Goal: Task Accomplishment & Management: Complete application form

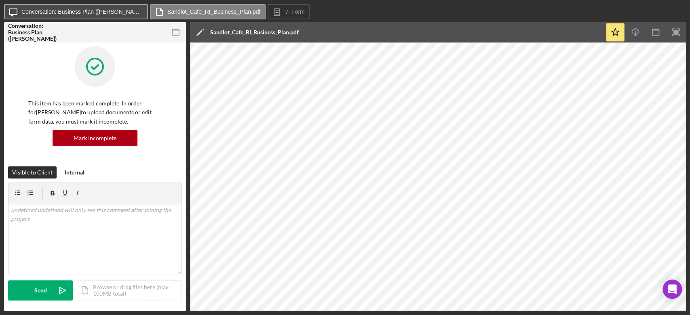
click at [76, 12] on label "Conversation: Business Plan ([PERSON_NAME])" at bounding box center [81, 11] width 121 height 6
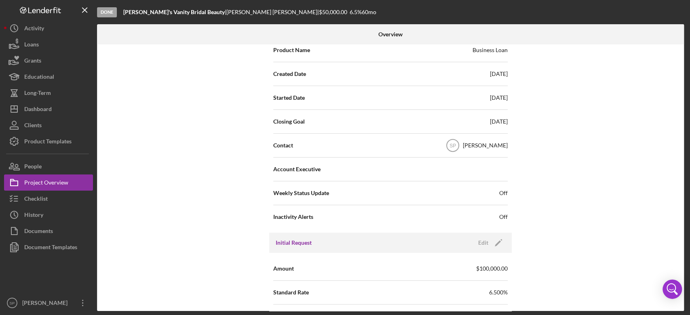
scroll to position [177, 0]
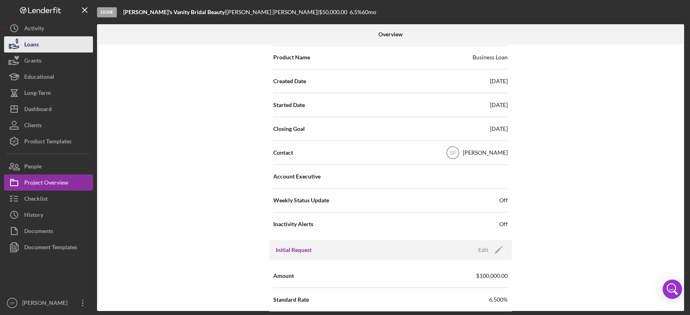
click at [51, 50] on button "Loans" at bounding box center [48, 44] width 89 height 16
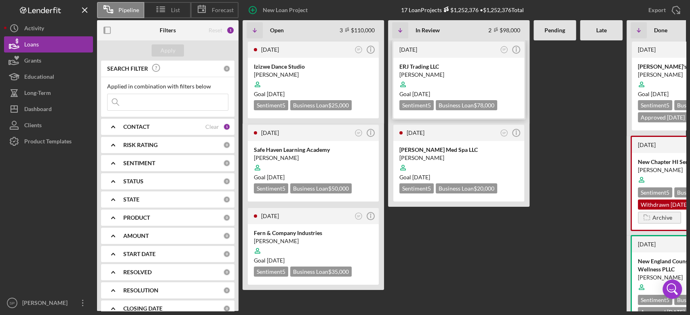
click at [437, 66] on div "ERJ Trading LLC" at bounding box center [458, 67] width 119 height 8
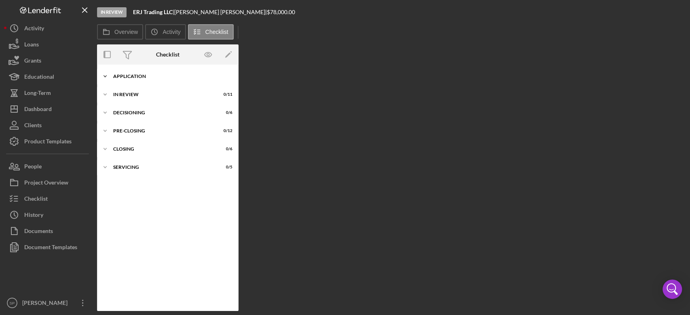
click at [105, 79] on icon "Icon/Expander" at bounding box center [105, 76] width 16 height 16
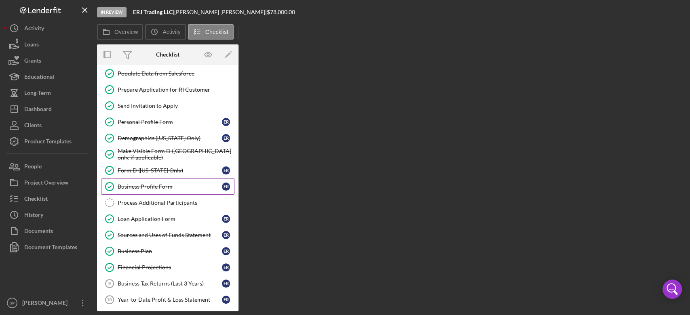
scroll to position [20, 0]
click at [176, 124] on div "Personal Profile Form" at bounding box center [170, 121] width 104 height 6
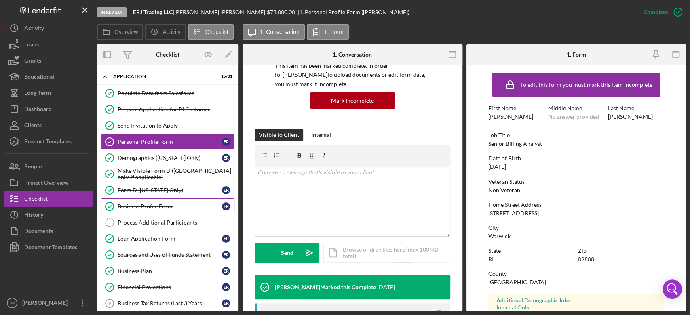
click at [156, 209] on div "Business Profile Form" at bounding box center [170, 206] width 104 height 6
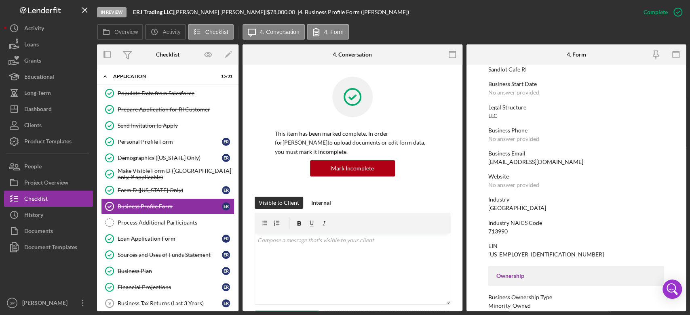
scroll to position [70, 0]
drag, startPoint x: 551, startPoint y: 162, endPoint x: 479, endPoint y: 162, distance: 72.0
click at [479, 162] on form "To edit this form you must mark this item incomplete Business Name ERJ Trading …" at bounding box center [576, 188] width 220 height 247
copy div "sandlotcaferi@gmail.com"
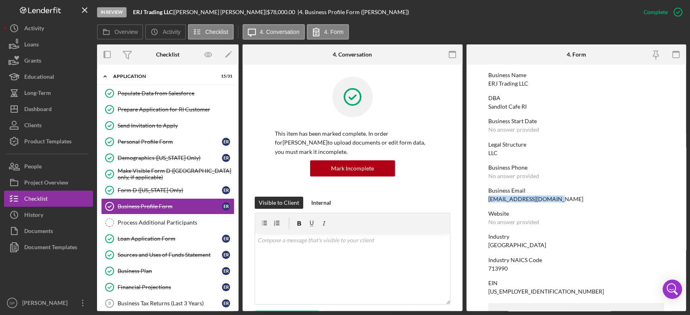
scroll to position [0, 0]
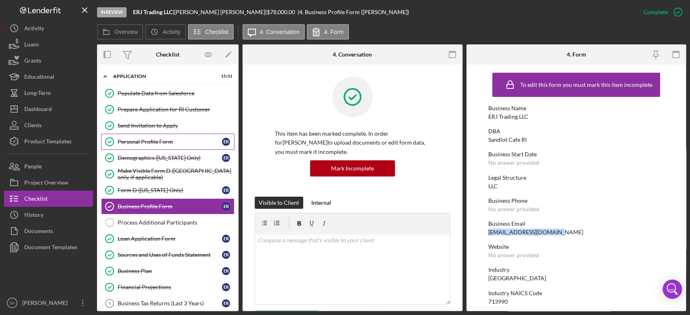
click at [146, 141] on div "Personal Profile Form" at bounding box center [170, 142] width 104 height 6
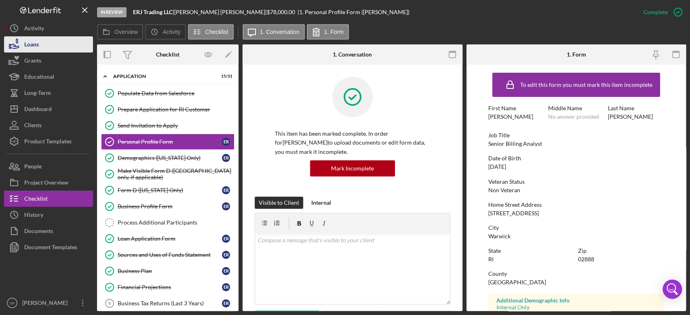
click at [35, 43] on div "Loans" at bounding box center [31, 45] width 15 height 18
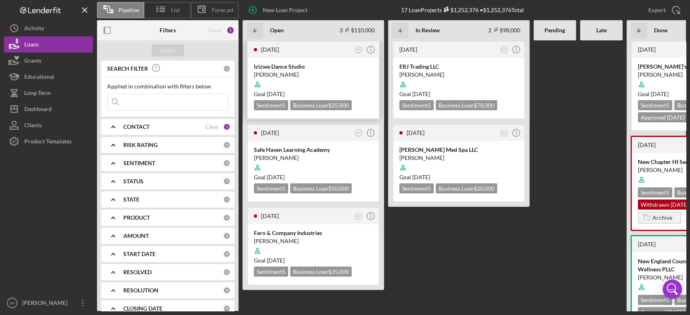
click at [299, 70] on div "Izizwe Dance Studio" at bounding box center [313, 67] width 119 height 8
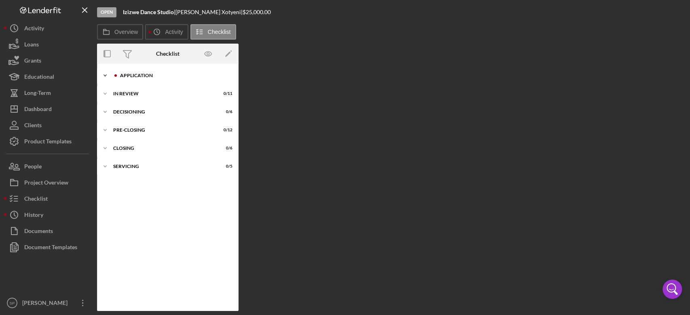
click at [108, 76] on icon "Icon/Expander" at bounding box center [105, 76] width 16 height 16
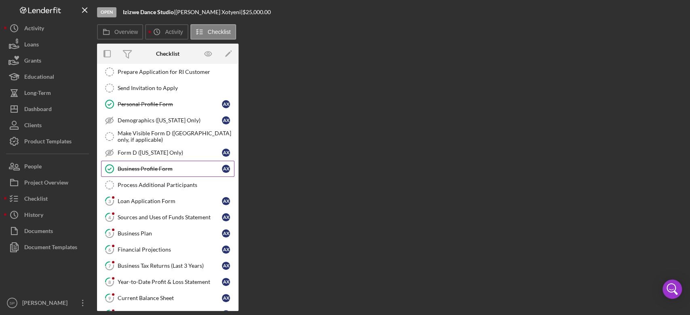
scroll to position [54, 0]
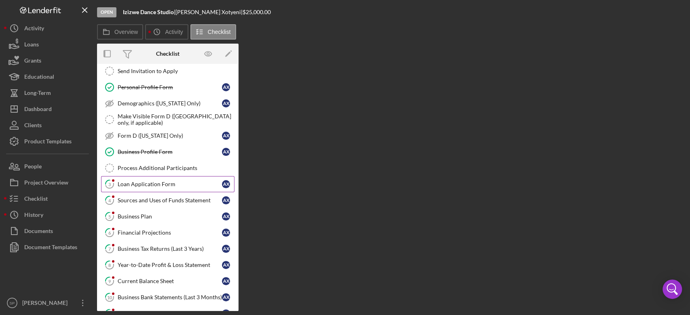
click at [140, 183] on div "Loan Application Form" at bounding box center [170, 184] width 104 height 6
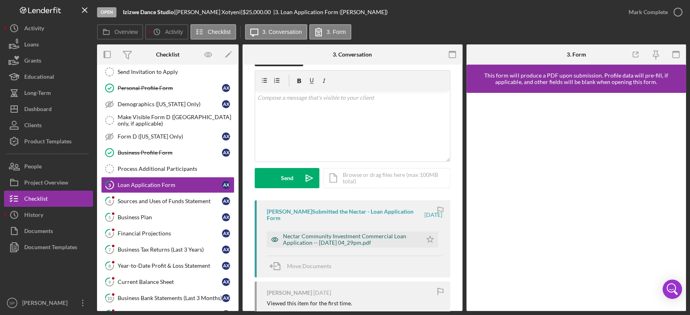
scroll to position [54, 0]
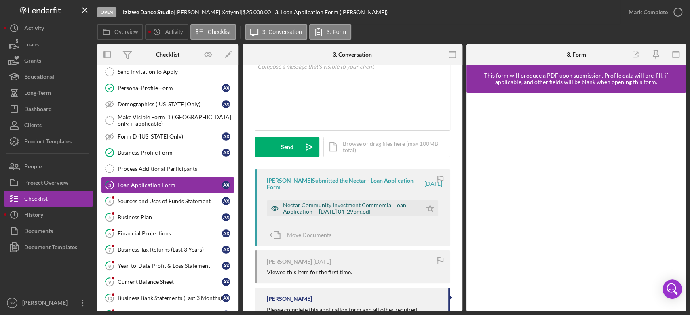
click at [361, 205] on div "Nectar Community Investment Commercial Loan Application -- 2025-07-20 04_29pm.p…" at bounding box center [350, 208] width 135 height 13
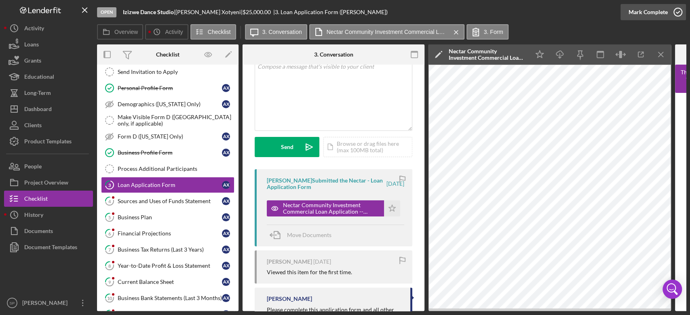
click at [677, 15] on icon "button" at bounding box center [678, 12] width 20 height 20
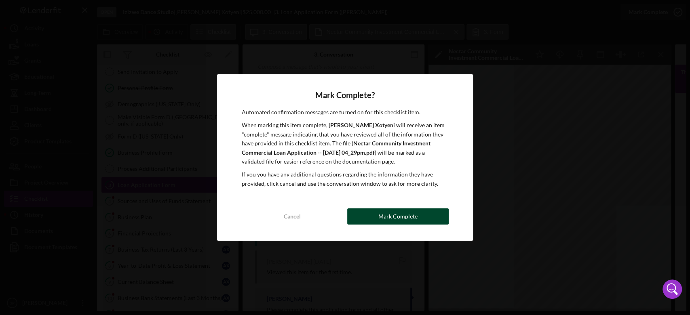
click at [381, 217] on div "Mark Complete" at bounding box center [397, 217] width 39 height 16
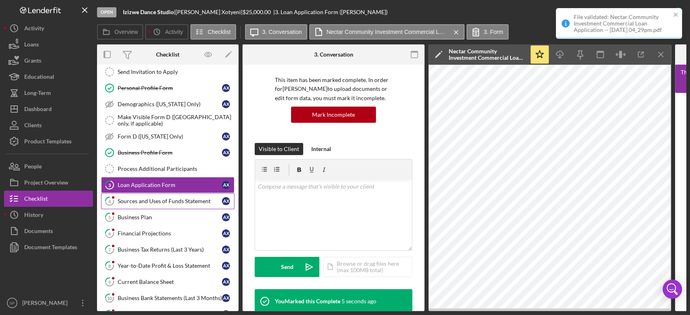
scroll to position [174, 0]
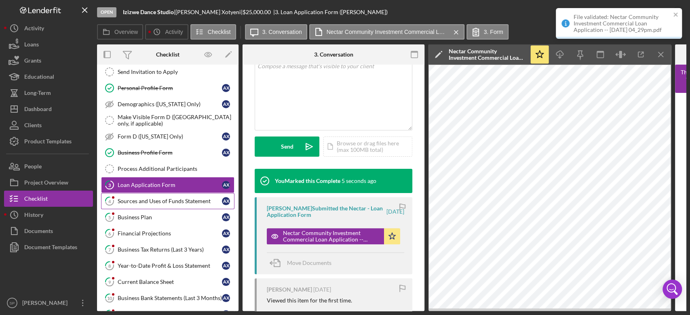
click at [165, 202] on div "Sources and Uses of Funds Statement" at bounding box center [170, 201] width 104 height 6
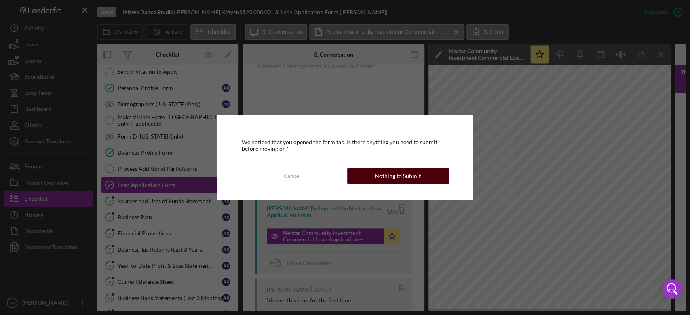
click at [389, 175] on div "Nothing to Submit" at bounding box center [398, 176] width 46 height 16
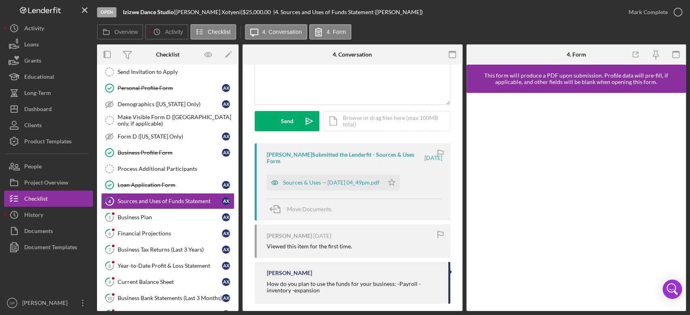
scroll to position [88, 0]
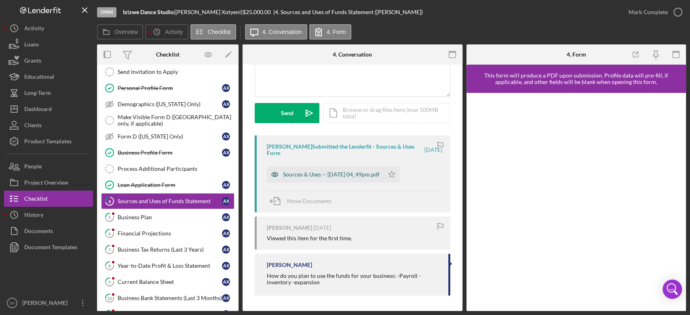
click at [343, 170] on div "Sources & Uses -- 2025-07-20 04_49pm.pdf" at bounding box center [325, 175] width 117 height 16
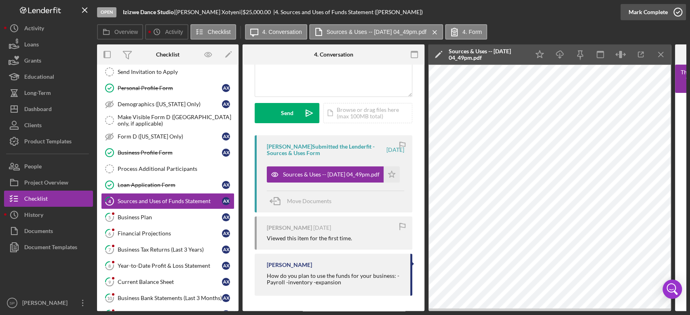
click at [678, 16] on icon "button" at bounding box center [678, 12] width 20 height 20
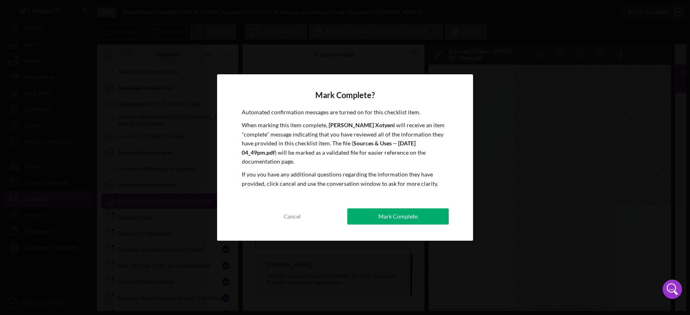
click at [373, 209] on button "Mark Complete" at bounding box center [397, 217] width 101 height 16
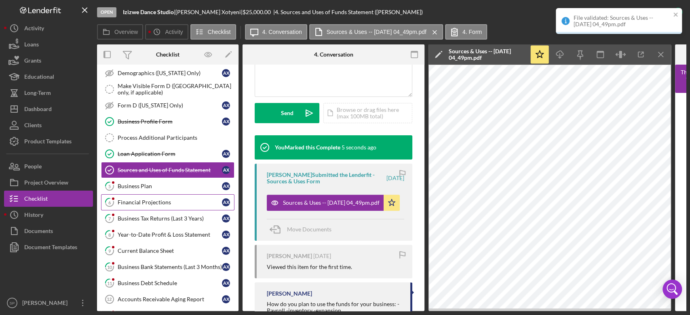
scroll to position [108, 0]
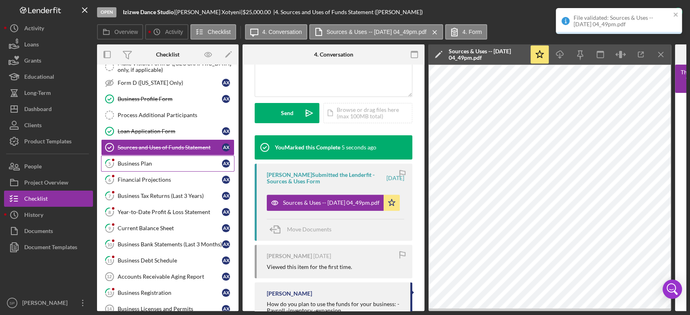
click at [162, 164] on div "Business Plan" at bounding box center [170, 163] width 104 height 6
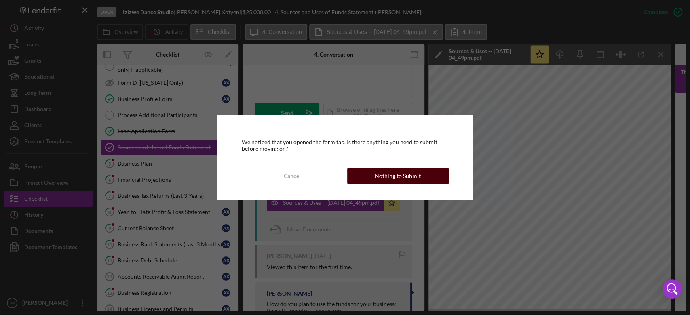
click at [386, 178] on div "Nothing to Submit" at bounding box center [398, 176] width 46 height 16
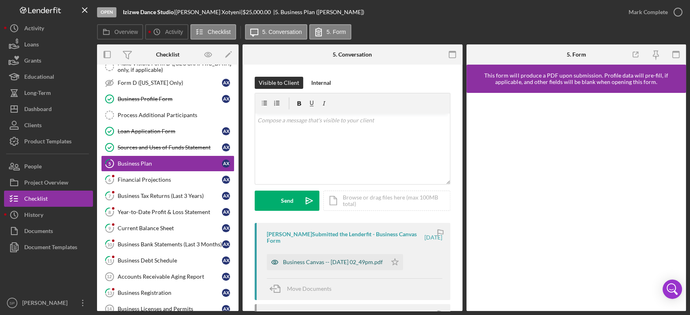
click at [329, 262] on div "Business Canvas -- 2025-07-23 02_49pm.pdf" at bounding box center [333, 262] width 100 height 6
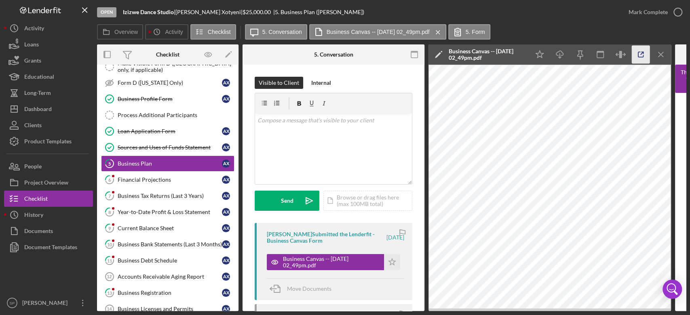
click at [638, 55] on icon "button" at bounding box center [641, 55] width 18 height 18
click at [676, 11] on icon "button" at bounding box center [678, 12] width 20 height 20
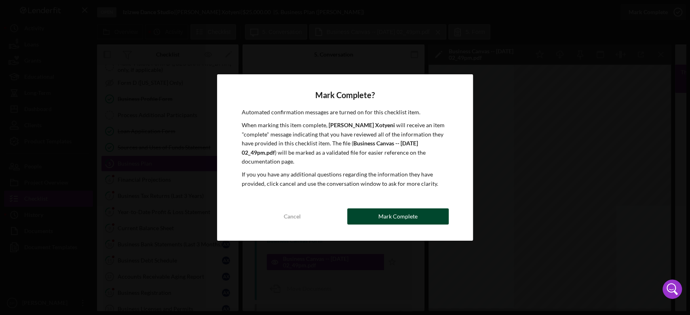
click at [382, 212] on div "Mark Complete" at bounding box center [397, 217] width 39 height 16
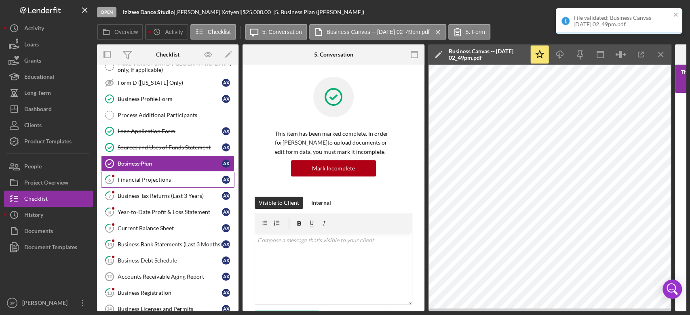
click at [160, 182] on link "6 Financial Projections A X" at bounding box center [167, 180] width 133 height 16
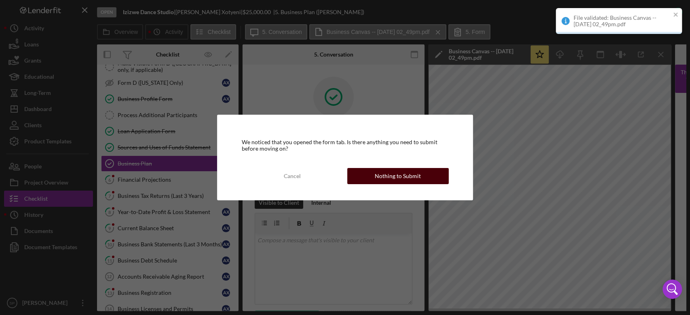
click at [413, 178] on div "Nothing to Submit" at bounding box center [398, 176] width 46 height 16
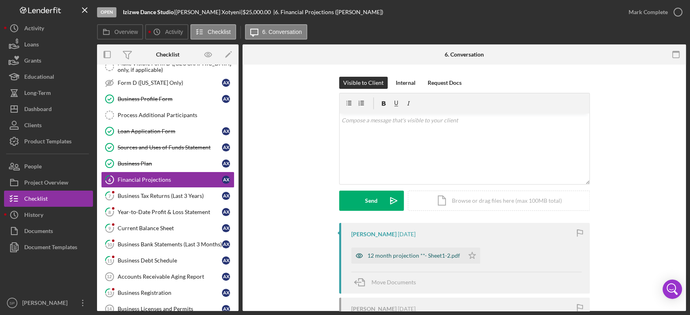
click at [405, 257] on div "12 month projection **- Sheet1-2.pdf" at bounding box center [413, 256] width 93 height 6
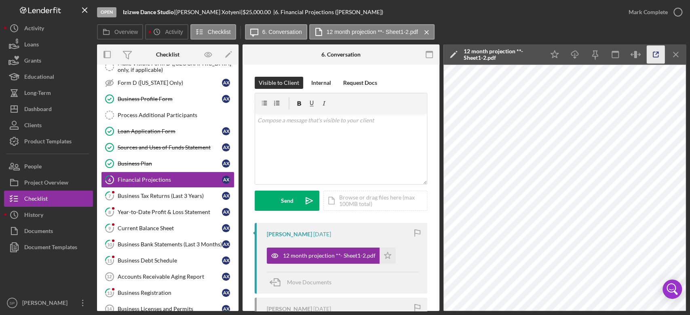
click at [657, 57] on icon "button" at bounding box center [656, 55] width 18 height 18
click at [314, 141] on div "v Color teal Color pink Remove color Add row above Add row below Add column bef…" at bounding box center [341, 149] width 172 height 71
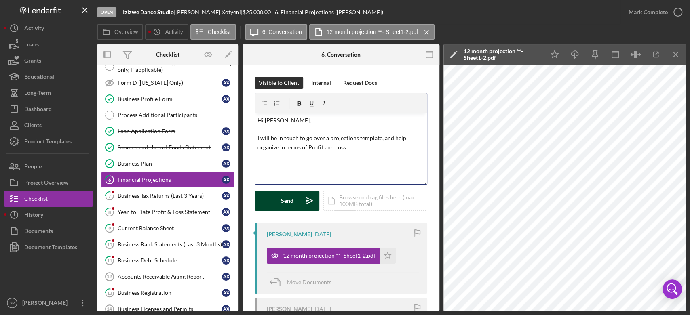
click at [277, 202] on button "Send Icon/icon-invite-send" at bounding box center [287, 201] width 65 height 20
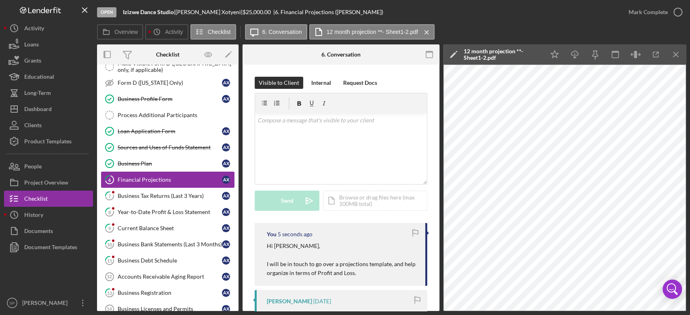
scroll to position [162, 0]
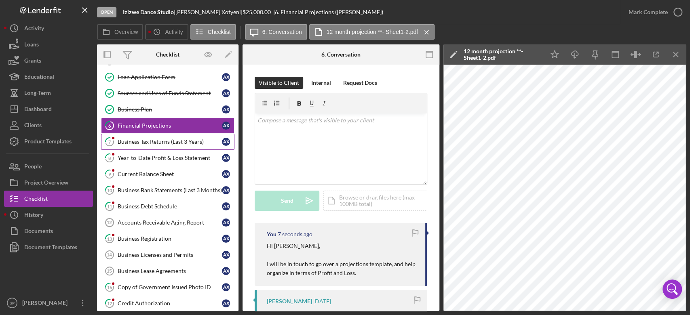
click at [157, 140] on div "Business Tax Returns (Last 3 Years)" at bounding box center [170, 142] width 104 height 6
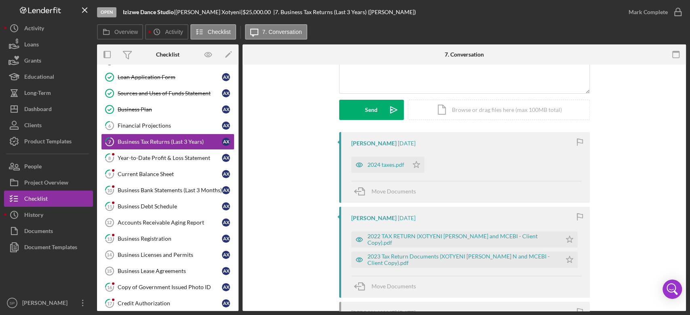
scroll to position [108, 0]
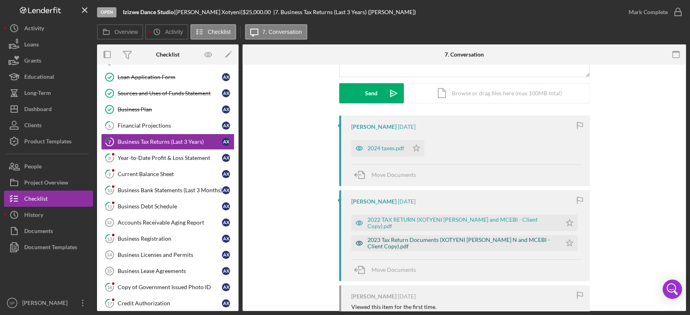
click at [382, 243] on div "2023 Tax Return Documents (XOTYENI [PERSON_NAME] N and MCEBI - Client Copy).pdf" at bounding box center [462, 243] width 190 height 13
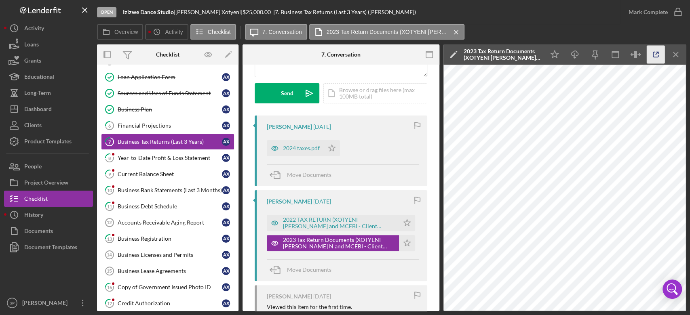
click at [657, 53] on icon "button" at bounding box center [656, 55] width 18 height 18
click at [301, 147] on div "2024 taxes.pdf" at bounding box center [301, 148] width 37 height 6
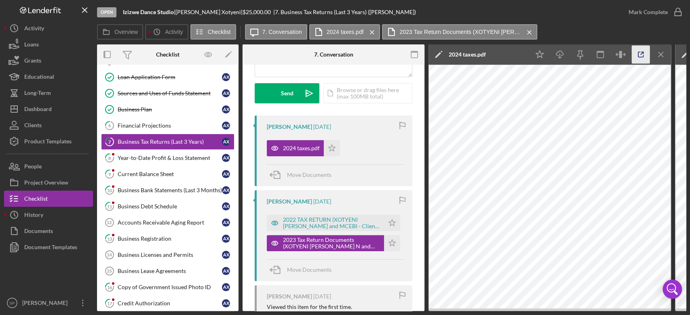
click at [637, 54] on icon "button" at bounding box center [641, 55] width 18 height 18
click at [330, 147] on polygon "button" at bounding box center [332, 148] width 7 height 6
click at [390, 244] on icon "Icon/Star" at bounding box center [392, 243] width 16 height 16
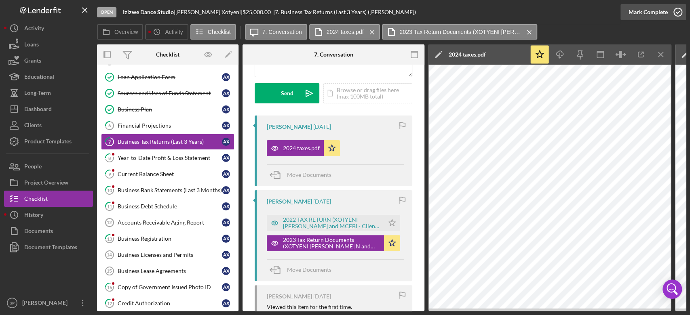
click at [677, 14] on icon "button" at bounding box center [678, 12] width 20 height 20
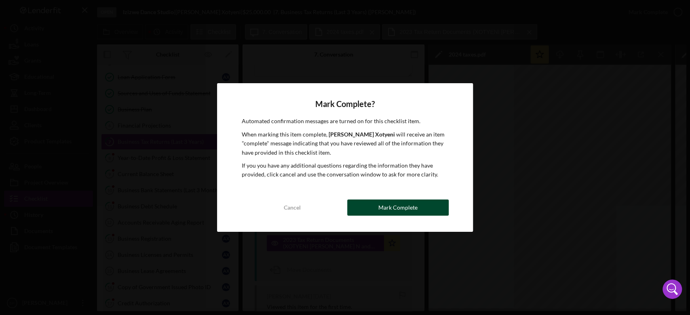
click at [422, 213] on button "Mark Complete" at bounding box center [397, 208] width 101 height 16
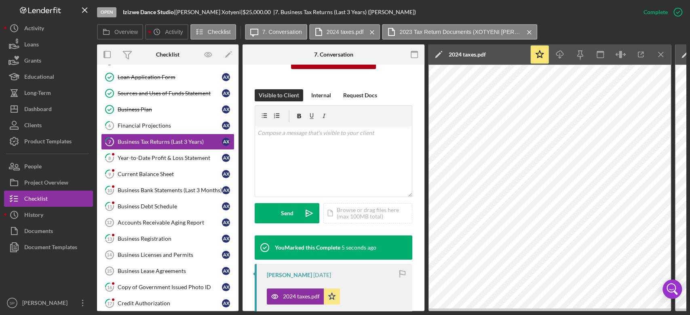
scroll to position [228, 0]
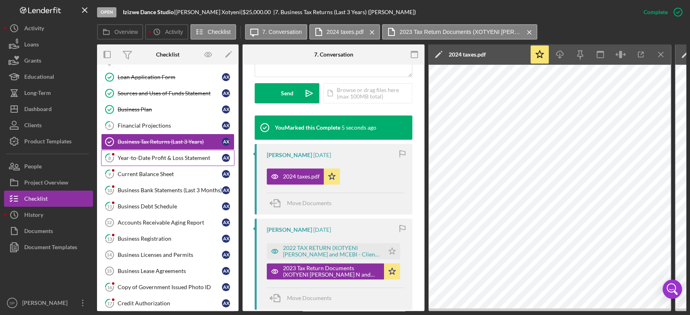
click at [141, 156] on div "Year-to-Date Profit & Loss Statement" at bounding box center [170, 158] width 104 height 6
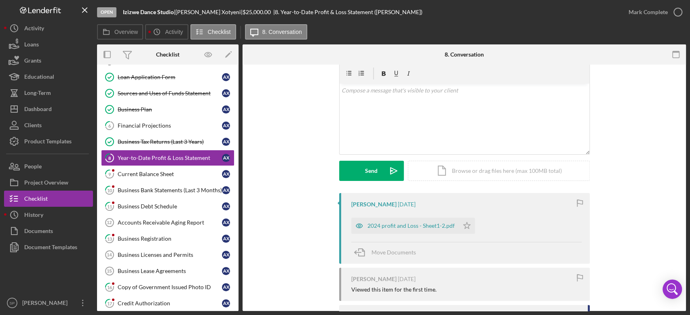
scroll to position [54, 0]
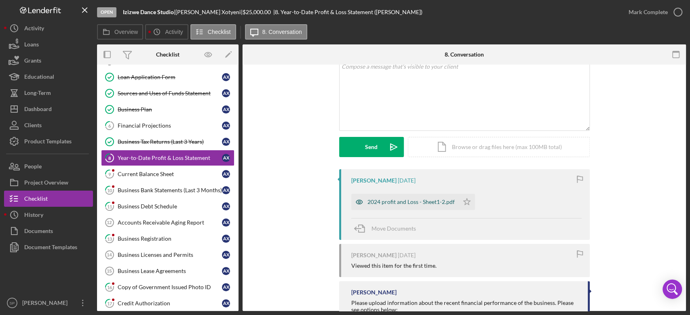
click at [423, 205] on div "2024 profit and Loss - Sheet1-2.pdf" at bounding box center [410, 202] width 87 height 6
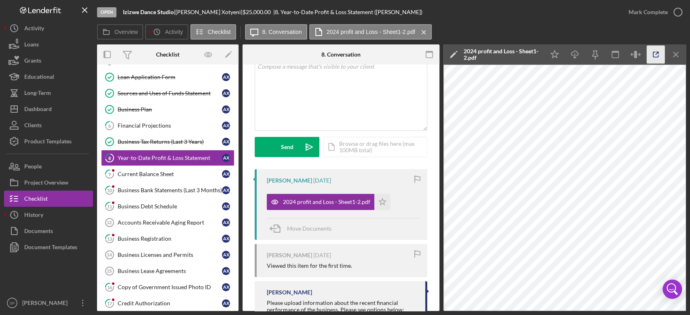
click at [661, 57] on icon "button" at bounding box center [656, 55] width 18 height 18
click at [326, 106] on div "v Color teal Color pink Remove color Add row above Add row below Add column bef…" at bounding box center [341, 95] width 172 height 71
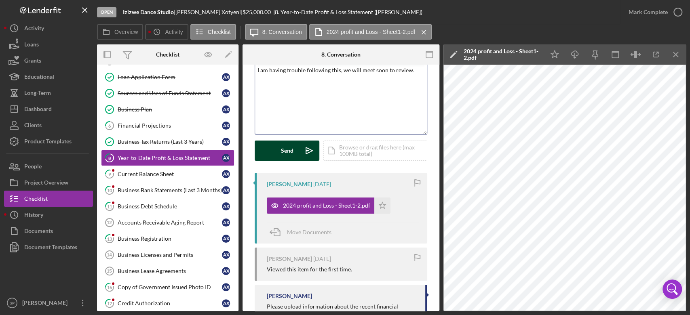
click at [282, 154] on div "Send" at bounding box center [287, 151] width 13 height 20
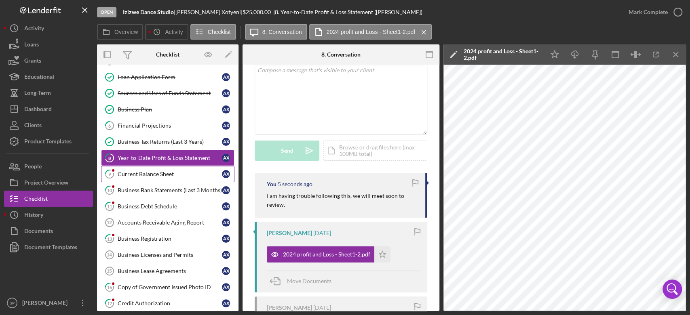
click at [150, 171] on div "Current Balance Sheet" at bounding box center [170, 174] width 104 height 6
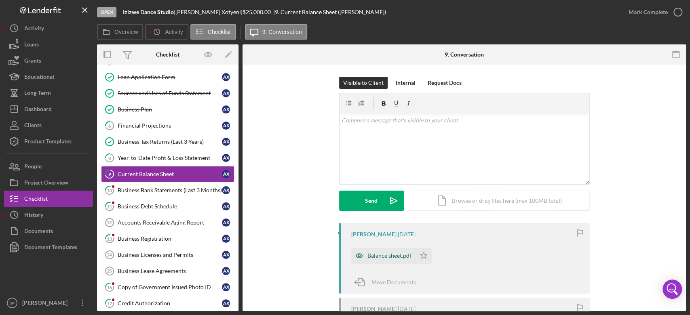
click at [370, 254] on div "Balance sheet.pdf" at bounding box center [389, 256] width 44 height 6
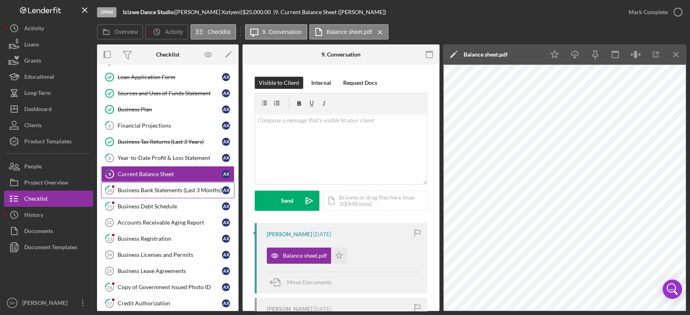
click at [133, 188] on div "Business Bank Statements (Last 3 Months)" at bounding box center [170, 190] width 104 height 6
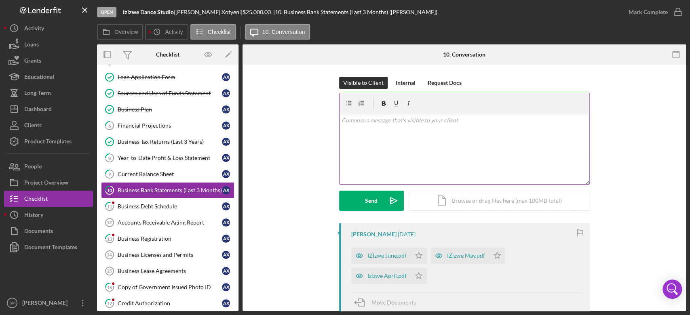
scroll to position [54, 0]
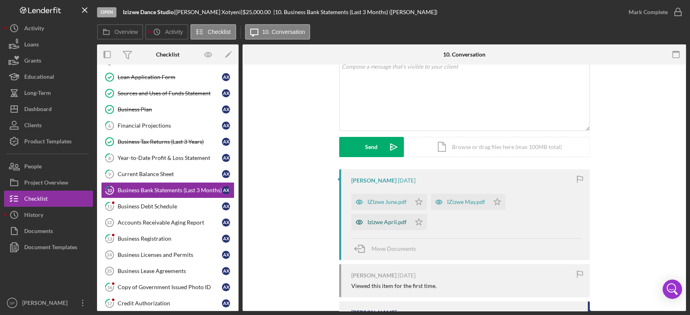
click at [371, 219] on div "Izizwe April.pdf" at bounding box center [386, 222] width 39 height 6
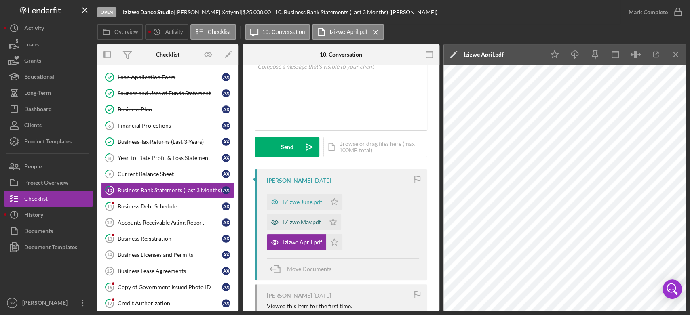
click at [293, 220] on div "IZizwe May.pdf" at bounding box center [302, 222] width 38 height 6
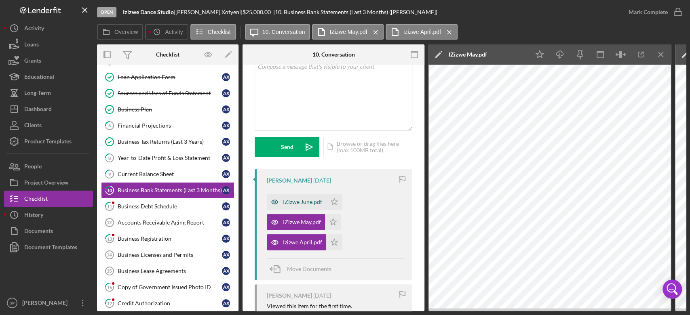
click at [288, 202] on div "IZIzwe June.pdf" at bounding box center [302, 202] width 39 height 6
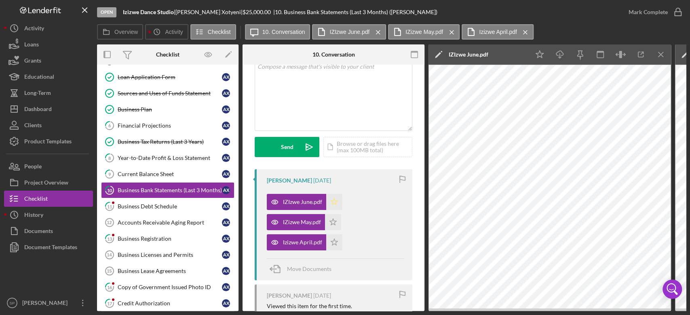
click at [335, 202] on icon "Icon/Star" at bounding box center [334, 202] width 16 height 16
click at [334, 220] on icon "Icon/Star" at bounding box center [333, 222] width 16 height 16
click at [333, 241] on polygon "button" at bounding box center [334, 242] width 7 height 6
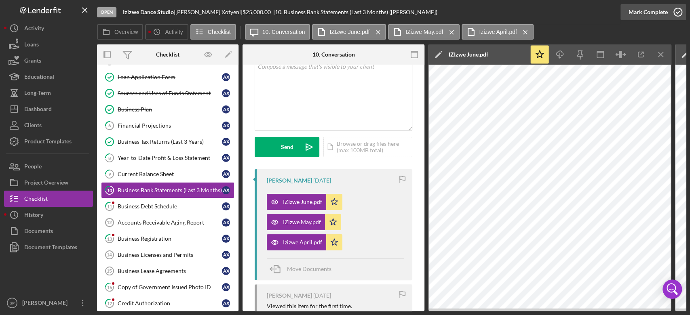
click at [686, 13] on div "Open Izizwe Dance Studio | Amy Xotyeni | $25,000.00 | 10. Business Bank Stateme…" at bounding box center [345, 157] width 690 height 315
click at [682, 14] on icon "button" at bounding box center [678, 12] width 20 height 20
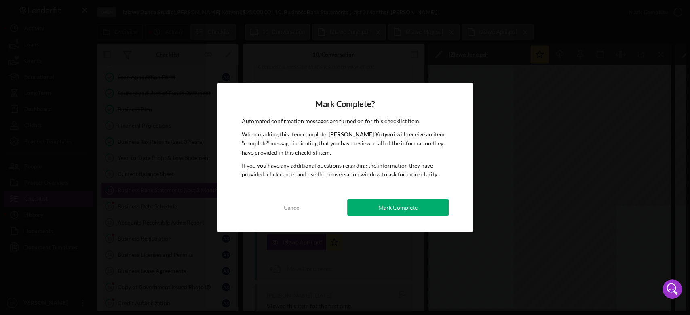
click at [396, 205] on div "Mark Complete" at bounding box center [397, 208] width 39 height 16
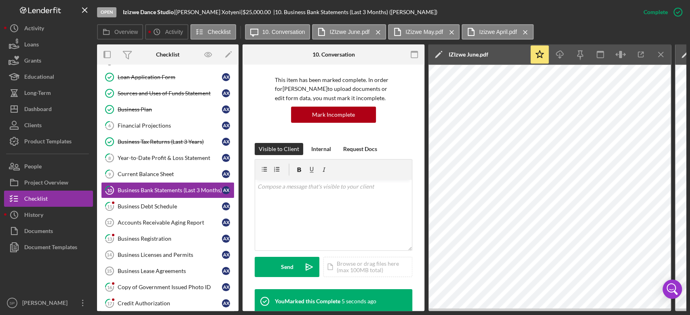
scroll to position [174, 0]
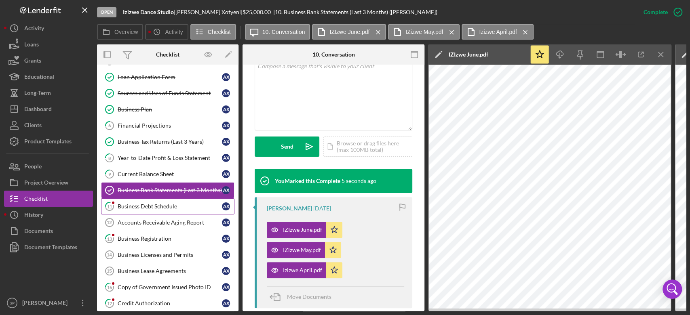
click at [131, 206] on div "Business Debt Schedule" at bounding box center [170, 206] width 104 height 6
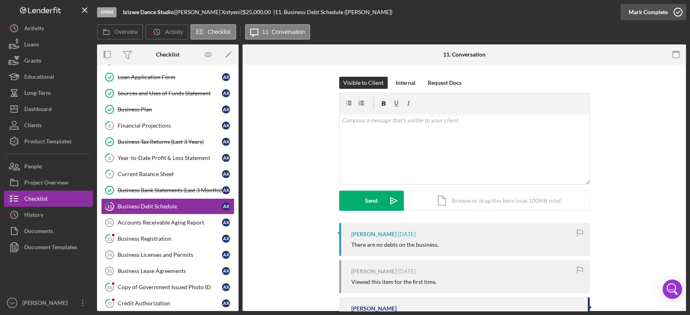
click at [680, 15] on circle "button" at bounding box center [678, 12] width 8 height 8
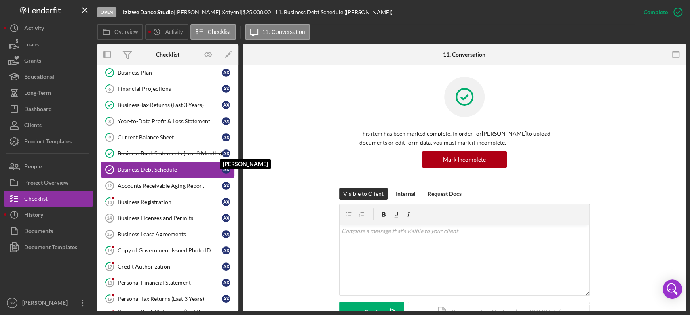
scroll to position [215, 0]
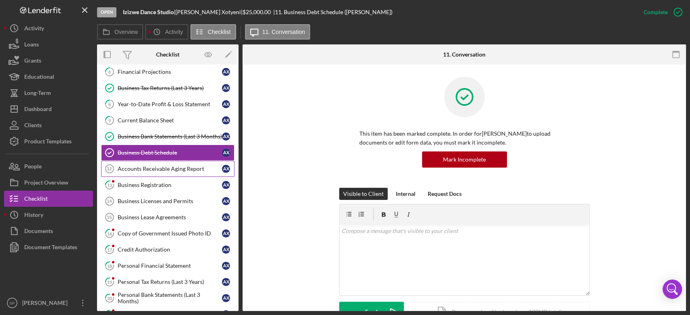
click at [162, 167] on div "Accounts Receivable Aging Report" at bounding box center [170, 169] width 104 height 6
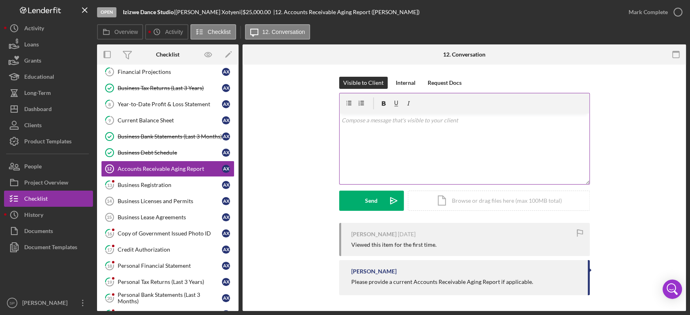
click at [460, 128] on div "v Color teal Color pink Remove color Add row above Add row below Add column bef…" at bounding box center [465, 149] width 250 height 71
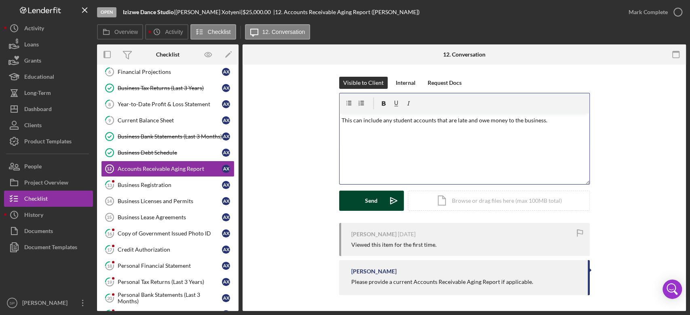
click at [372, 198] on div "Send" at bounding box center [371, 201] width 13 height 20
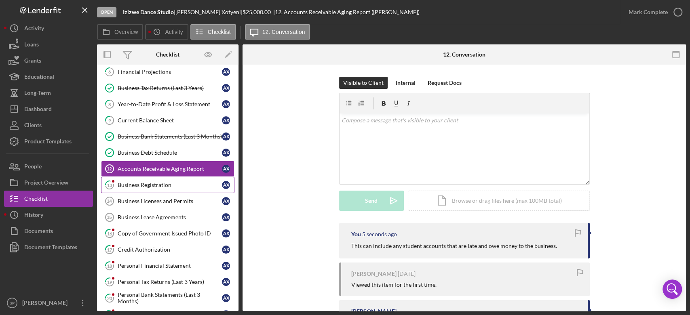
click at [160, 177] on link "13 Business Registration A X" at bounding box center [167, 185] width 133 height 16
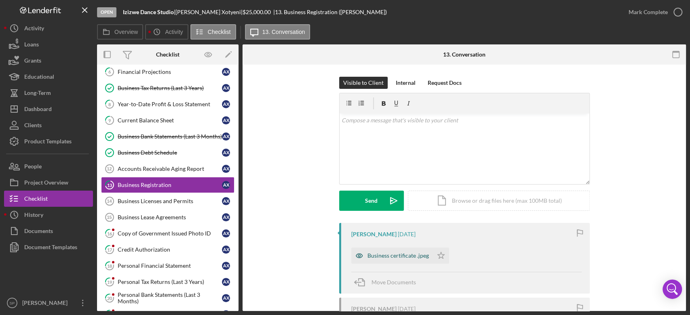
click at [386, 257] on div "Business certificate .jpeg" at bounding box center [397, 256] width 61 height 6
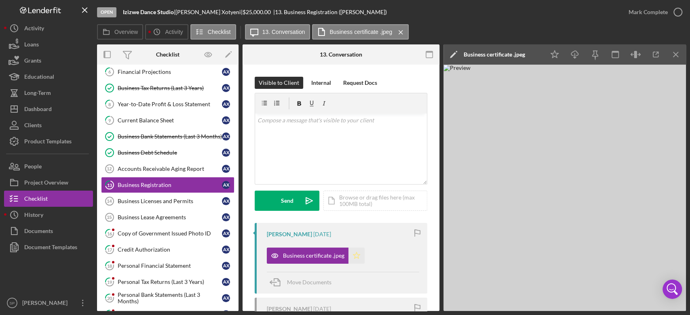
click at [355, 255] on icon "Icon/Star" at bounding box center [356, 256] width 16 height 16
click at [675, 15] on icon "button" at bounding box center [678, 12] width 20 height 20
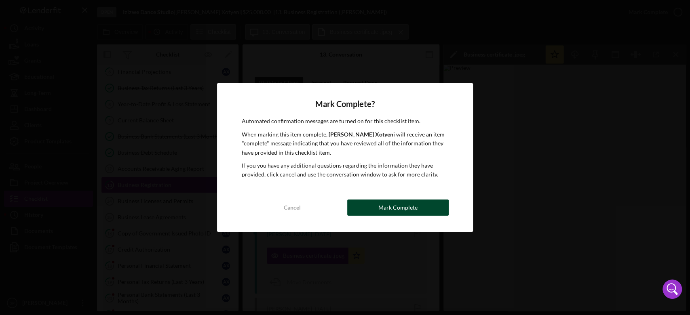
click at [373, 209] on button "Mark Complete" at bounding box center [397, 208] width 101 height 16
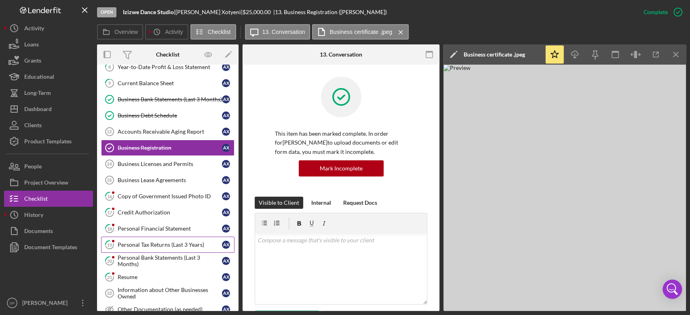
scroll to position [269, 0]
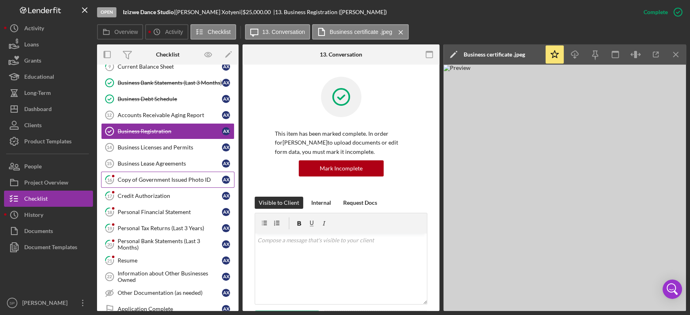
click at [164, 179] on div "Copy of Government Issued Photo ID" at bounding box center [170, 180] width 104 height 6
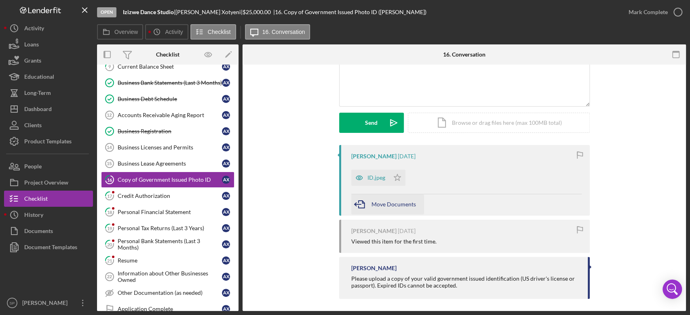
scroll to position [81, 0]
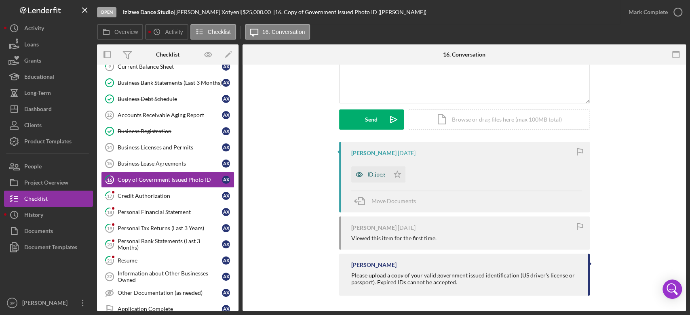
click at [373, 176] on div "ID.jpeg" at bounding box center [376, 174] width 18 height 6
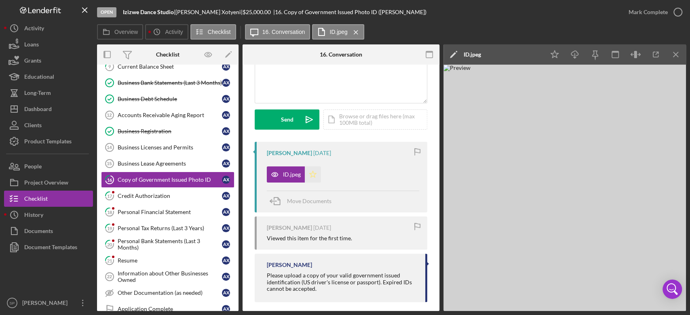
click at [313, 175] on icon "Icon/Star" at bounding box center [313, 175] width 16 height 16
click at [679, 14] on icon "button" at bounding box center [678, 12] width 20 height 20
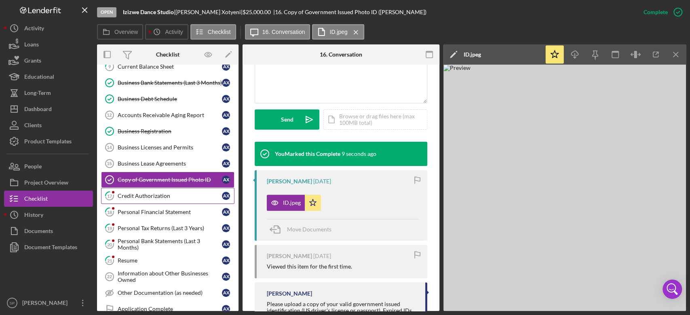
click at [156, 197] on link "17 Credit Authorization A X" at bounding box center [167, 196] width 133 height 16
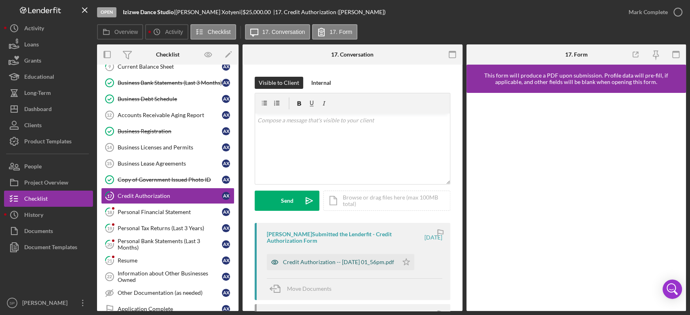
click at [350, 258] on div "Credit Authorization -- 2025-07-21 01_56pm.pdf" at bounding box center [332, 262] width 131 height 16
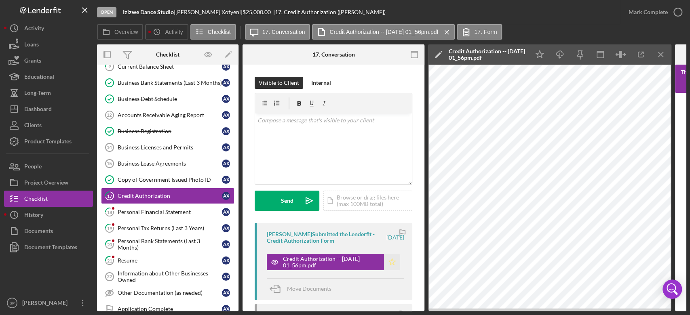
click at [390, 262] on icon "Icon/Star" at bounding box center [392, 262] width 16 height 16
click at [679, 12] on icon "button" at bounding box center [678, 12] width 20 height 20
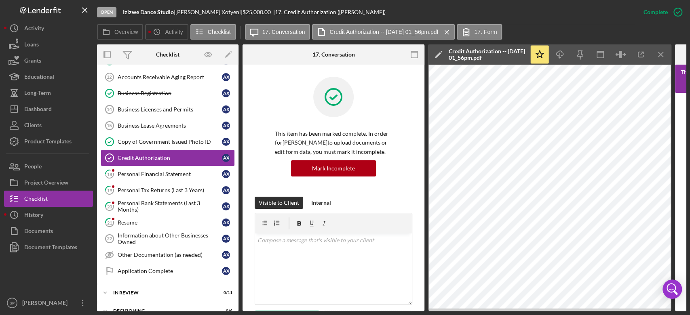
scroll to position [323, 0]
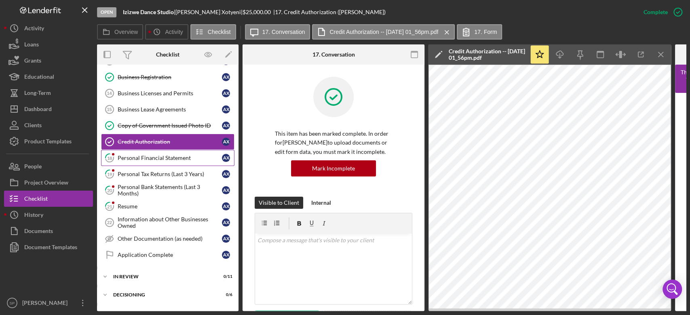
click at [142, 160] on link "18 Personal Financial Statement A X" at bounding box center [167, 158] width 133 height 16
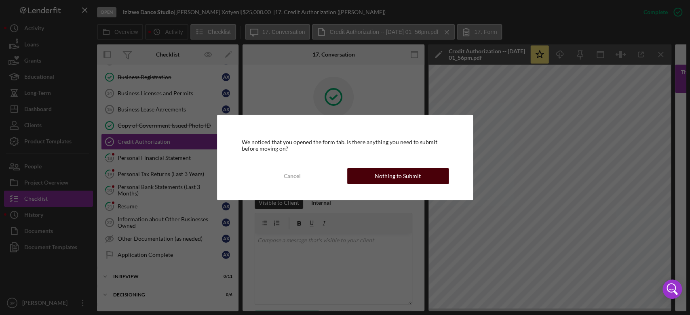
click at [407, 181] on div "Nothing to Submit" at bounding box center [398, 176] width 46 height 16
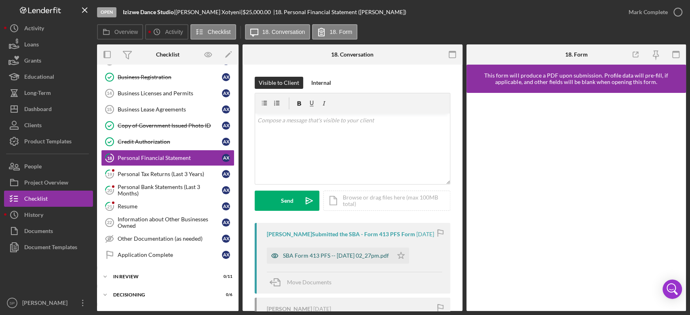
click at [306, 258] on div "SBA Form 413 PFS -- 2025-07-21 02_27pm.pdf" at bounding box center [336, 256] width 106 height 6
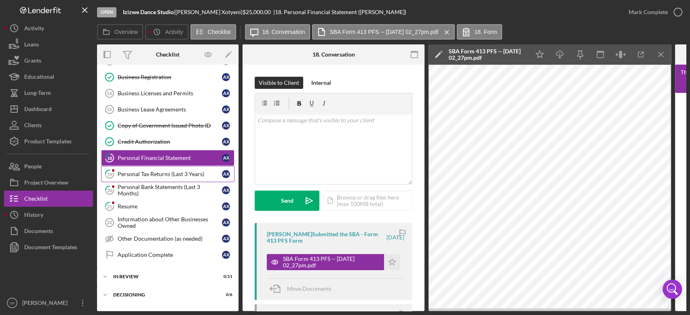
click at [136, 176] on link "19 Personal Tax Returns (Last 3 Years) A X" at bounding box center [167, 174] width 133 height 16
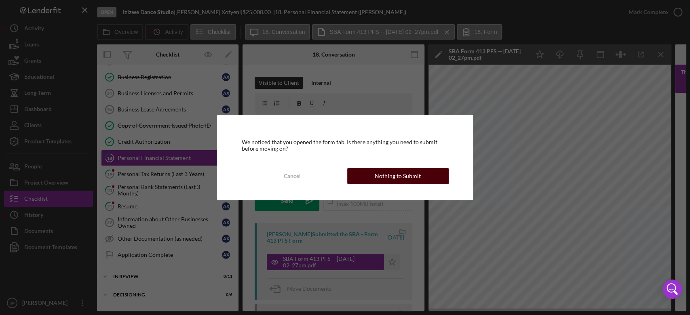
click at [382, 175] on div "Nothing to Submit" at bounding box center [398, 176] width 46 height 16
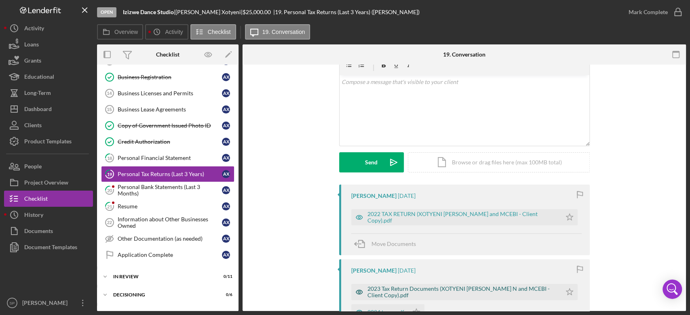
scroll to position [54, 0]
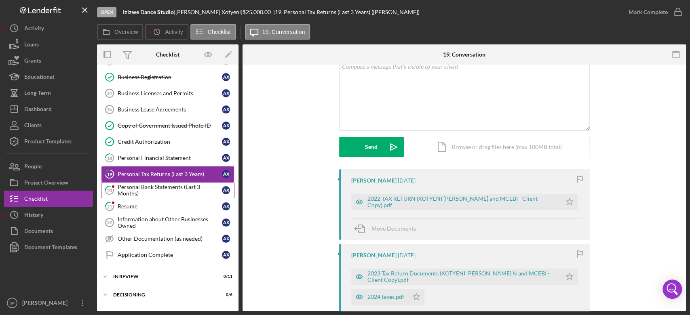
click at [171, 188] on div "Personal Bank Statements (Last 3 Months)" at bounding box center [170, 190] width 104 height 13
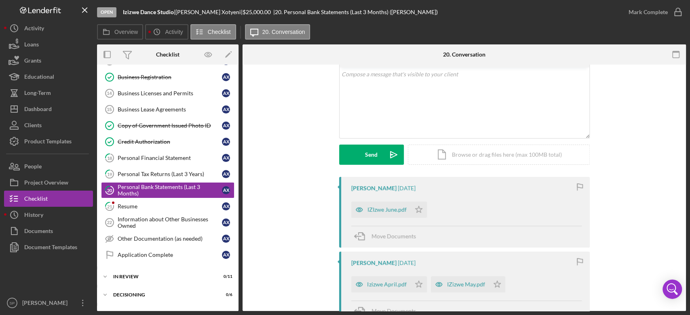
scroll to position [108, 0]
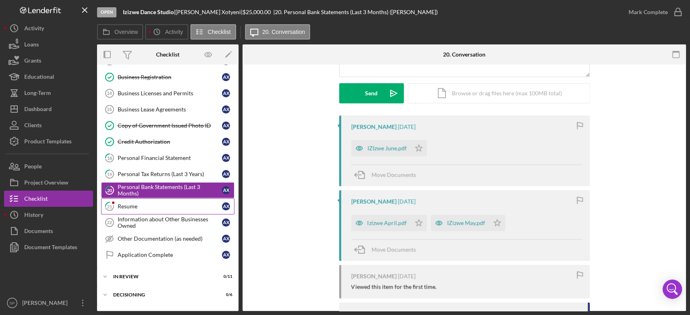
click at [148, 204] on div "Resume" at bounding box center [170, 206] width 104 height 6
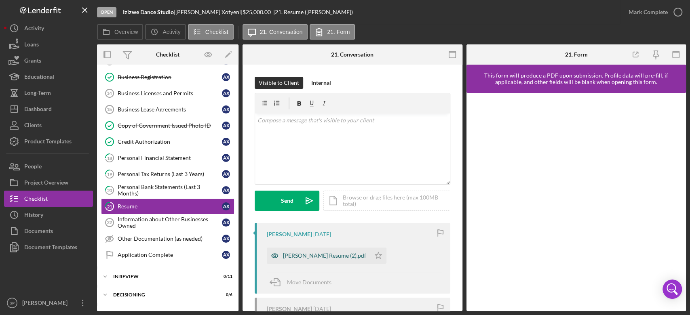
click at [310, 256] on div "Amy Xotyeni Resume (2).pdf" at bounding box center [324, 256] width 83 height 6
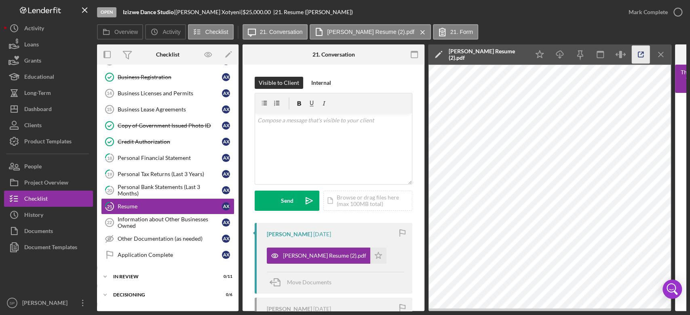
click at [637, 56] on icon "button" at bounding box center [641, 55] width 18 height 18
click at [375, 253] on polygon "button" at bounding box center [378, 255] width 7 height 6
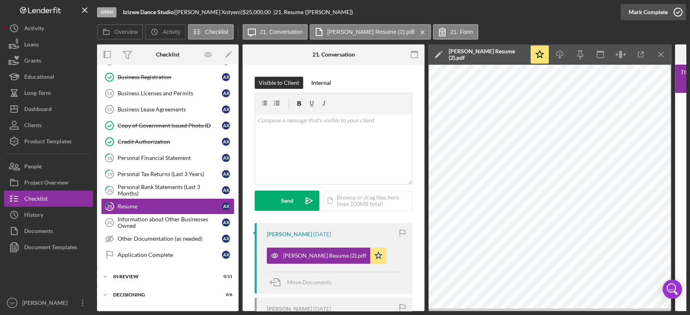
click at [676, 15] on icon "button" at bounding box center [678, 12] width 20 height 20
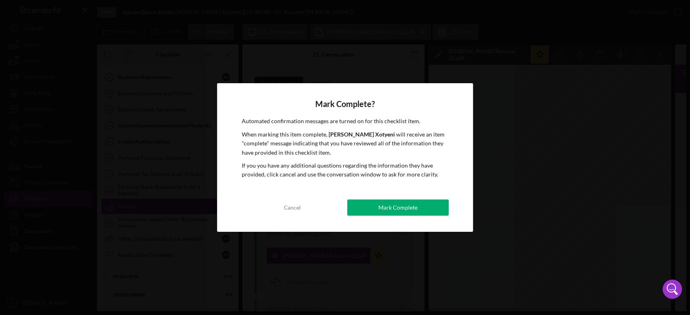
click at [376, 206] on button "Mark Complete" at bounding box center [397, 208] width 101 height 16
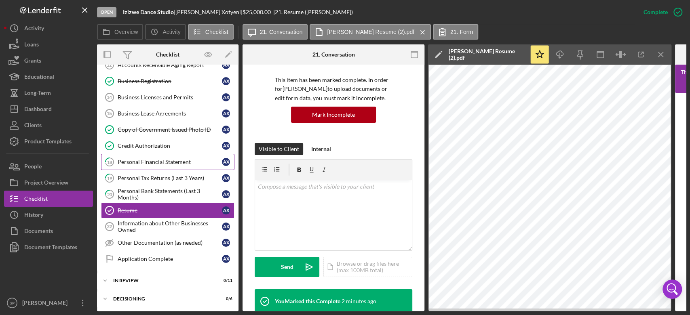
scroll to position [265, 0]
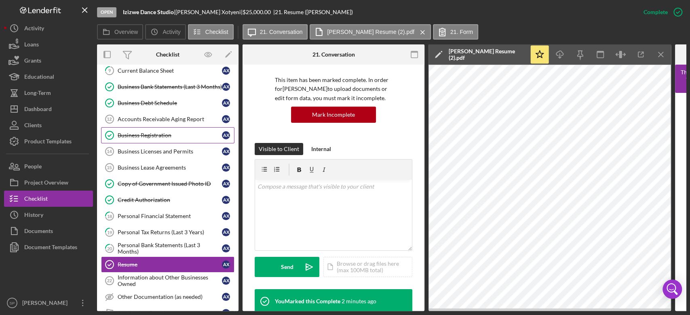
click at [162, 136] on div "Business Registration" at bounding box center [170, 135] width 104 height 6
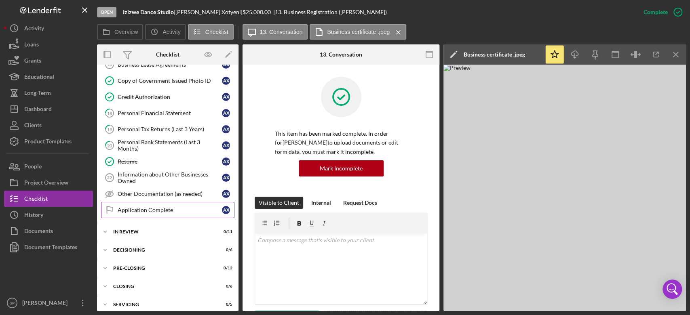
scroll to position [371, 0]
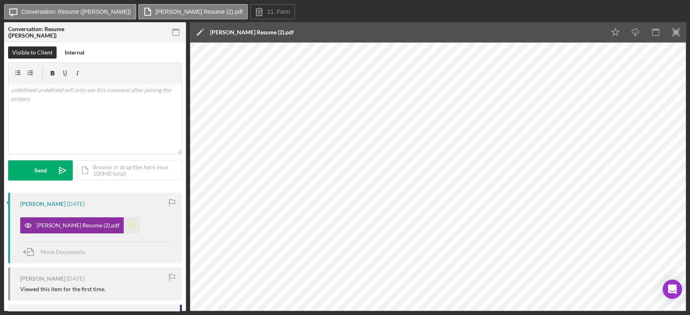
click at [124, 226] on icon "Icon/Star" at bounding box center [132, 225] width 16 height 16
